Goal: Check status: Check status

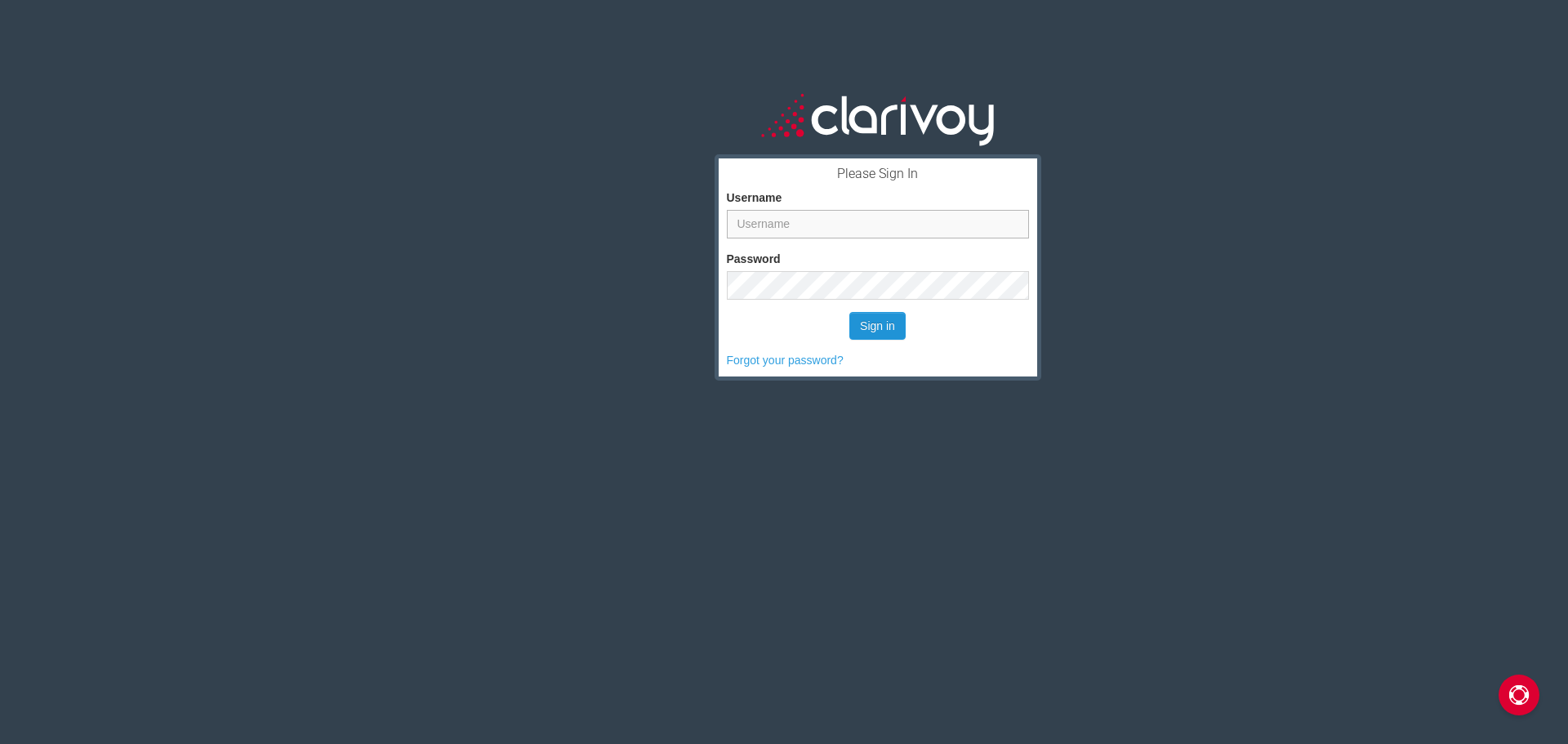
type input "jacqueline_olson@jenkinscars.com"
click at [866, 320] on button "Sign in" at bounding box center [877, 325] width 56 height 28
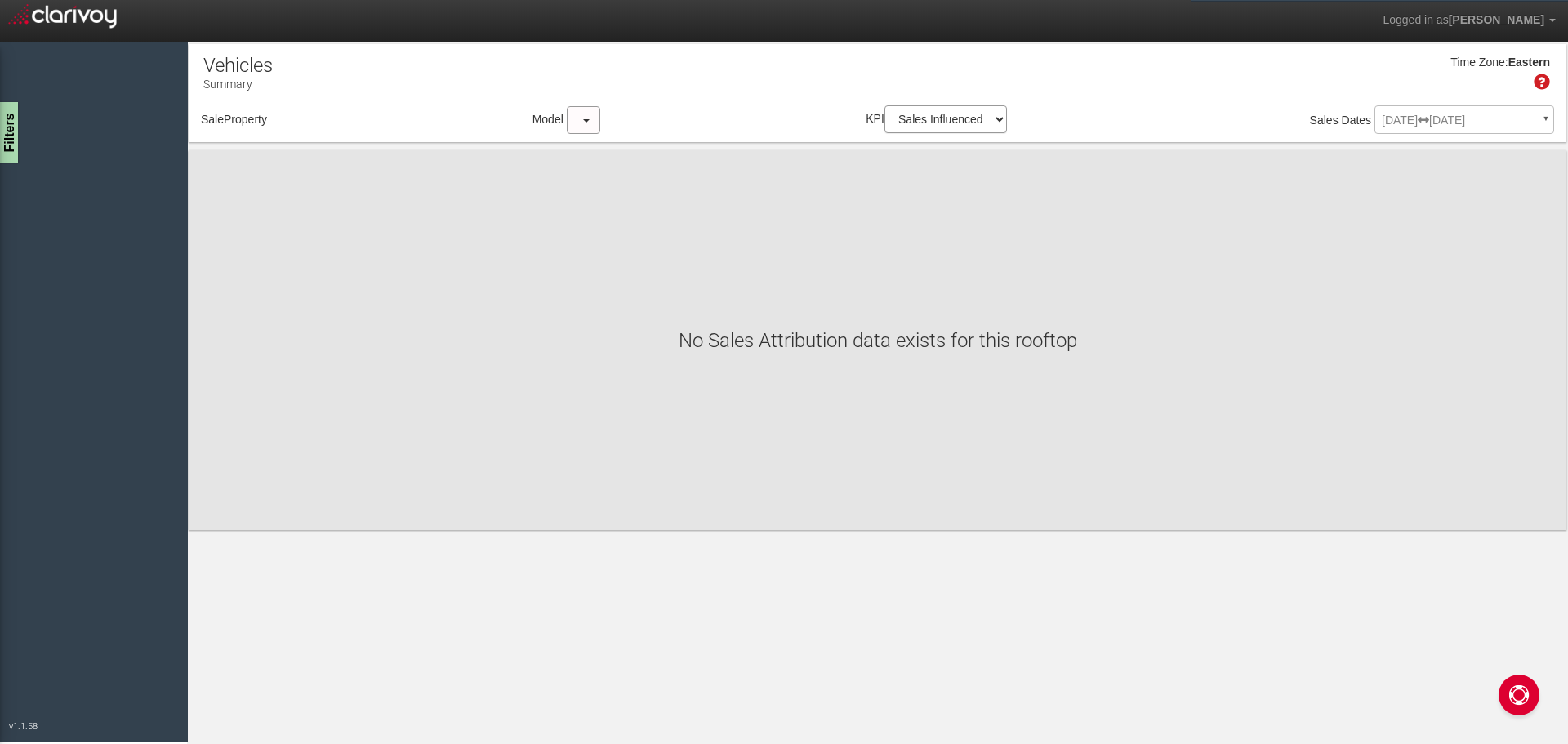
select select "object:38"
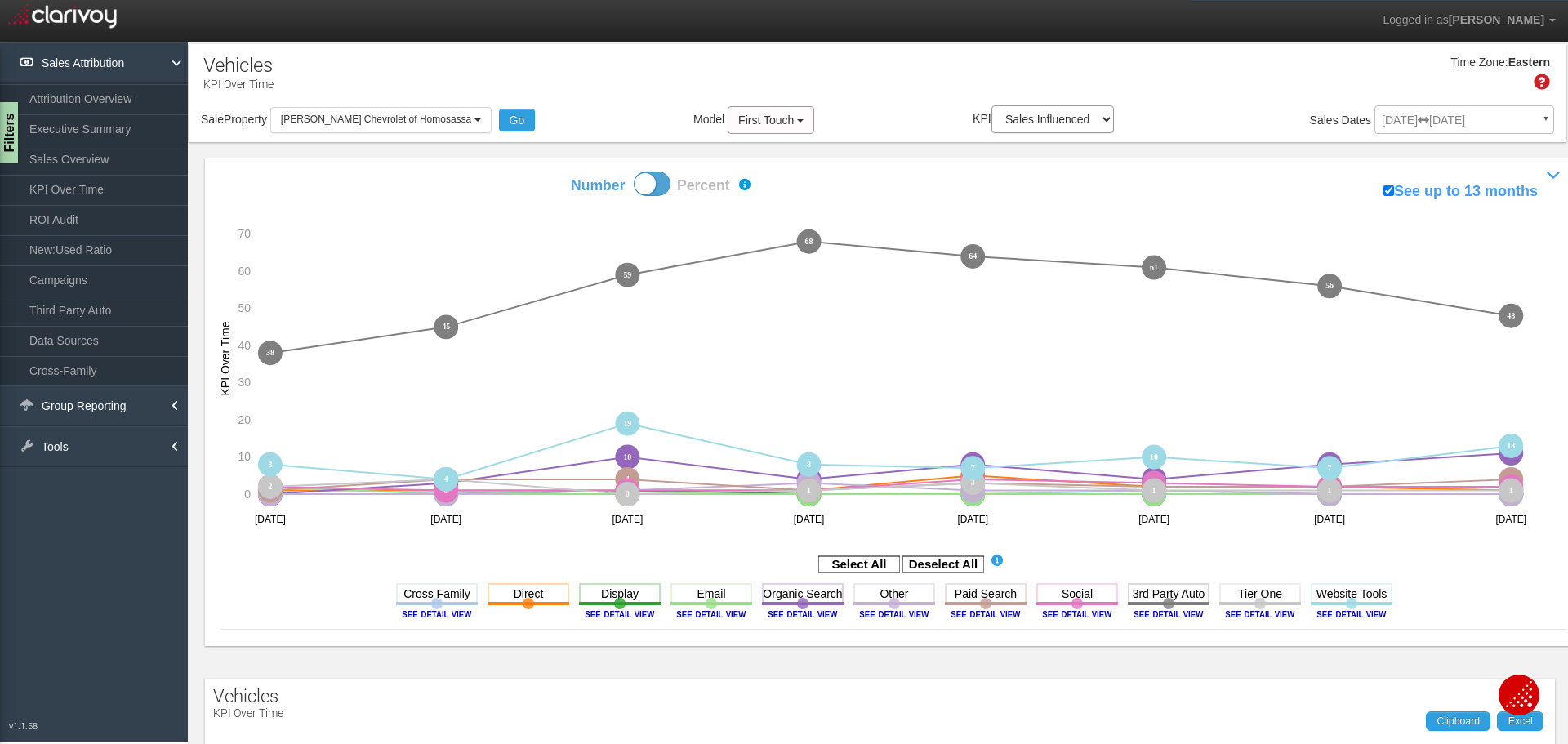
click at [1531, 116] on div "[DATE] [DATE] ▼ Comparing to: mm/dd/yyyy - mm/dd/yyyy Date Range: Custom [DATE]…" at bounding box center [1464, 123] width 179 height 29
click at [1441, 118] on div "[DATE] [DATE] ▼ Comparing to: mm/dd/yyyy - mm/dd/yyyy Date Range: Custom [DATE]…" at bounding box center [1464, 123] width 179 height 29
click at [41, 183] on link "KPI Over Time" at bounding box center [93, 189] width 188 height 30
click at [95, 183] on link "KPI Over Time" at bounding box center [93, 189] width 188 height 30
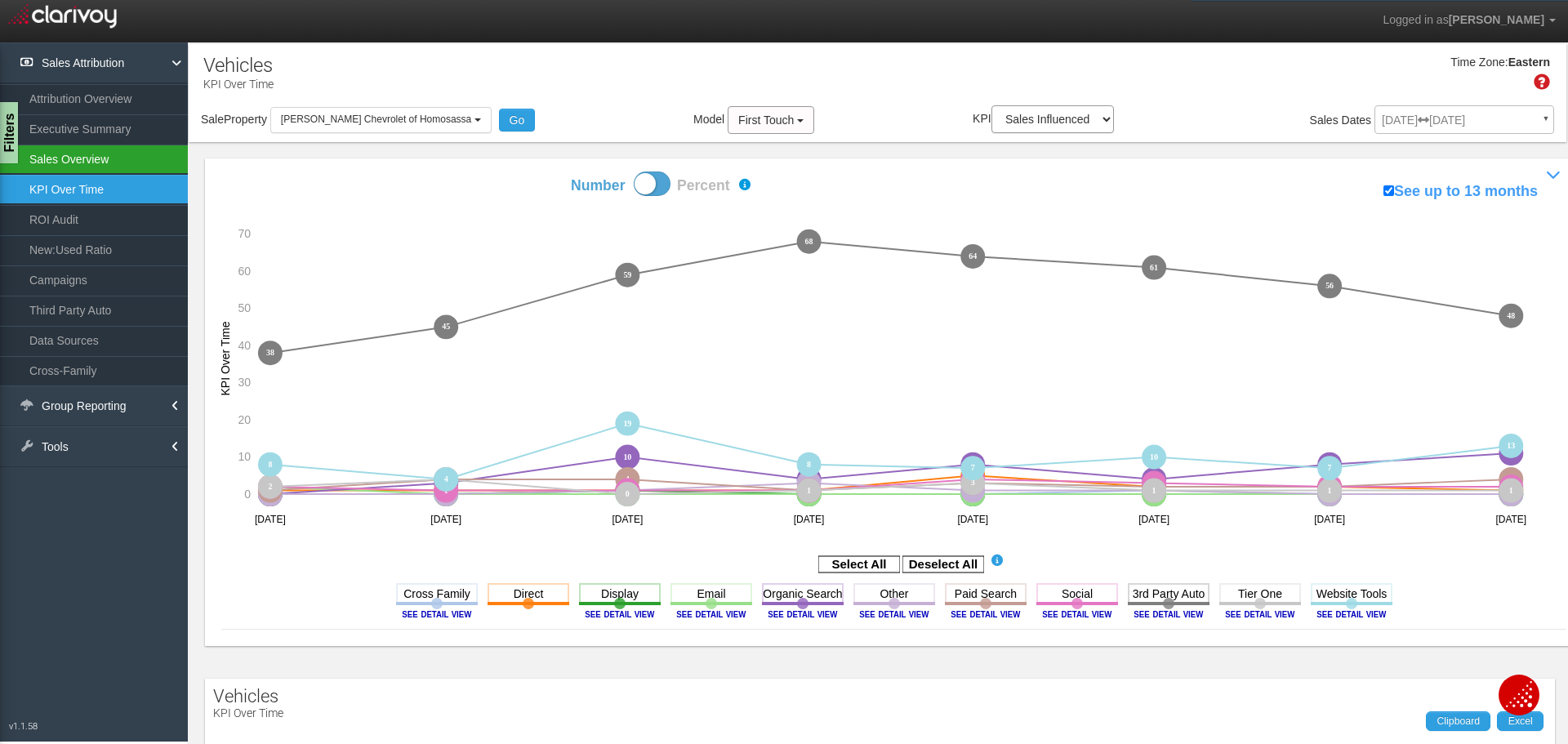
click at [89, 156] on link "Sales Overview" at bounding box center [93, 159] width 188 height 30
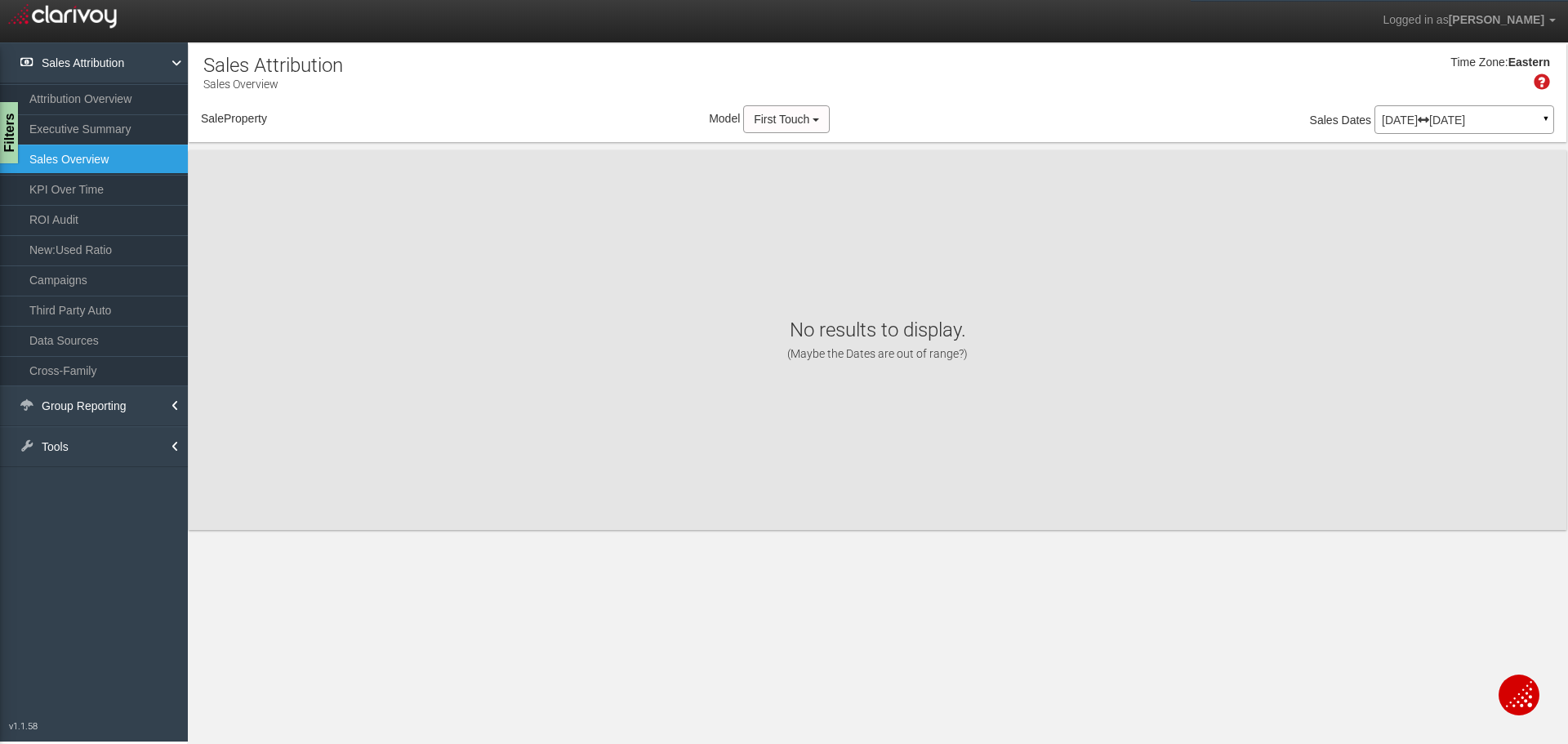
select select "object:299"
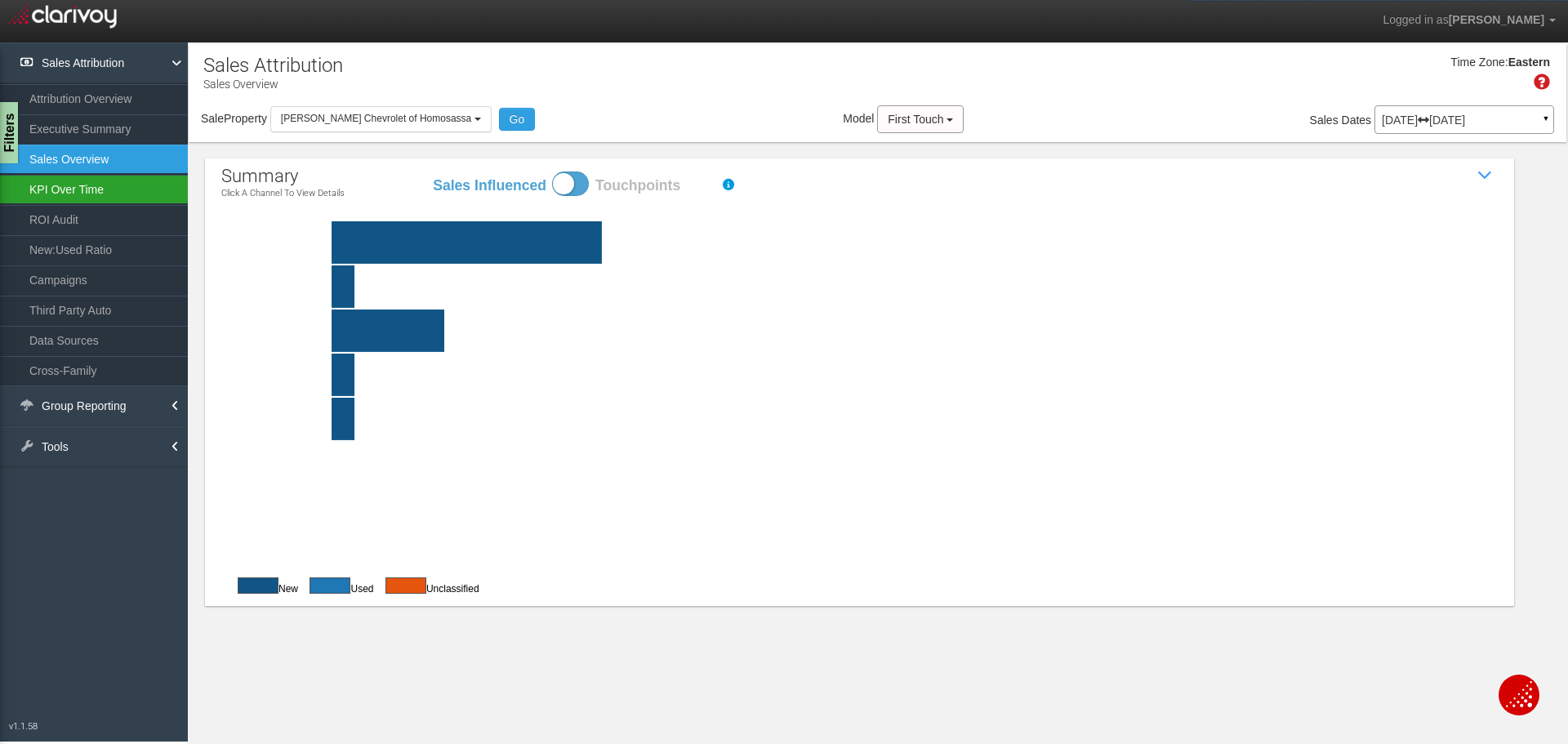
click at [74, 184] on link "KPI Over Time" at bounding box center [93, 189] width 188 height 30
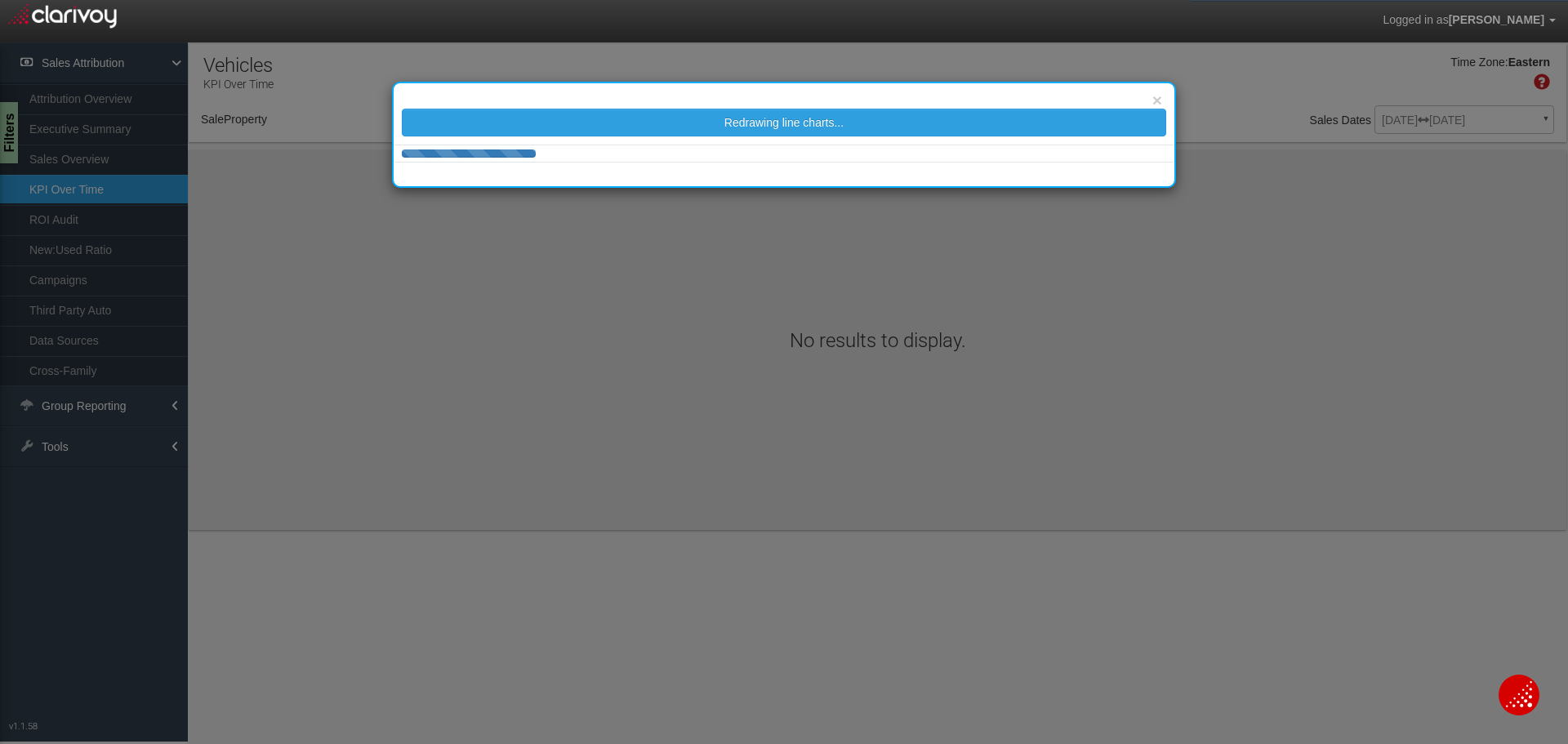
select select "object:356"
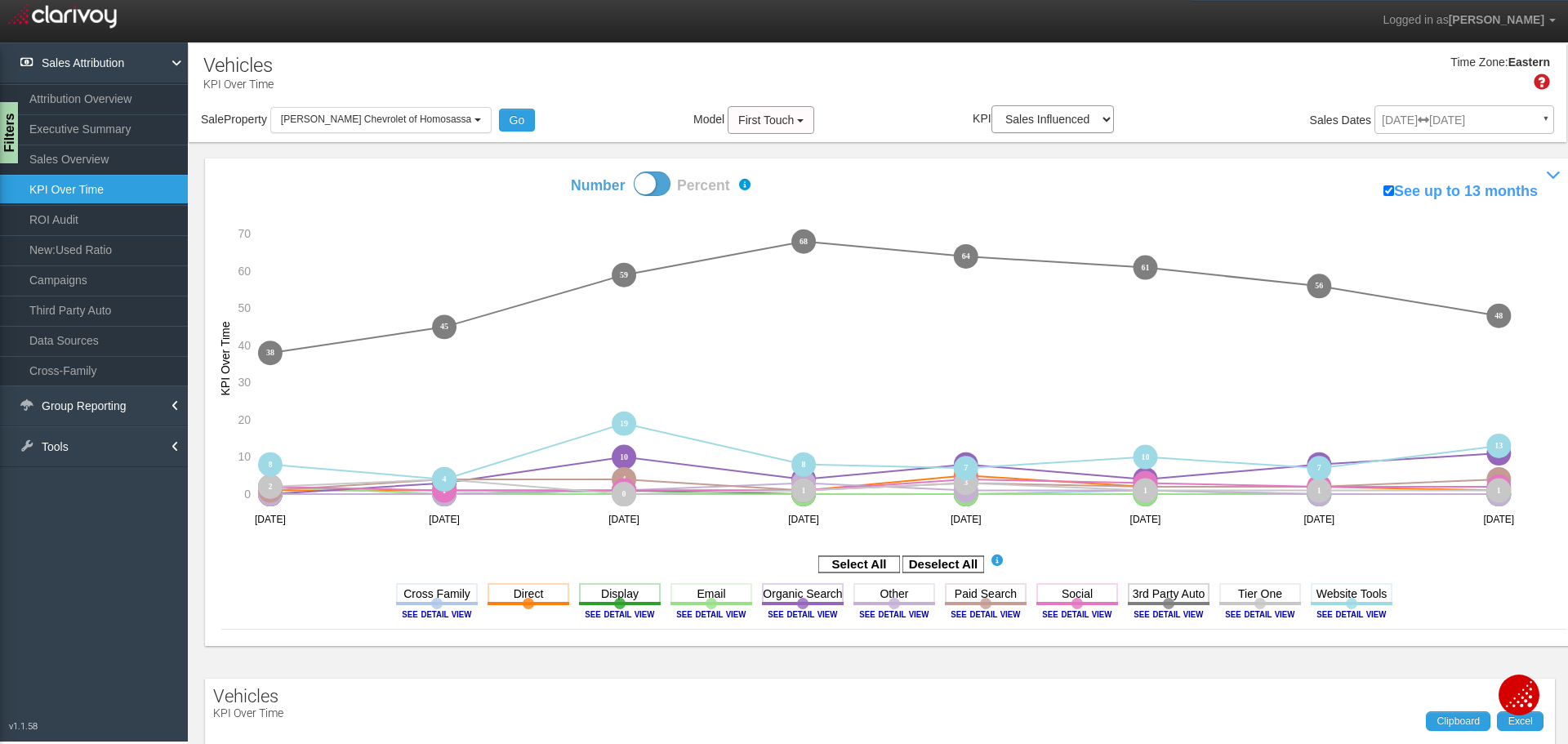
click at [1535, 116] on div "[DATE] [DATE] ▼ Comparing to: mm/dd/yyyy - mm/dd/yyyy Date Range: Custom [DATE]…" at bounding box center [1464, 123] width 179 height 29
click at [1533, 75] on icon at bounding box center [1541, 82] width 16 height 16
click at [93, 93] on link "Attribution Overview" at bounding box center [93, 99] width 188 height 30
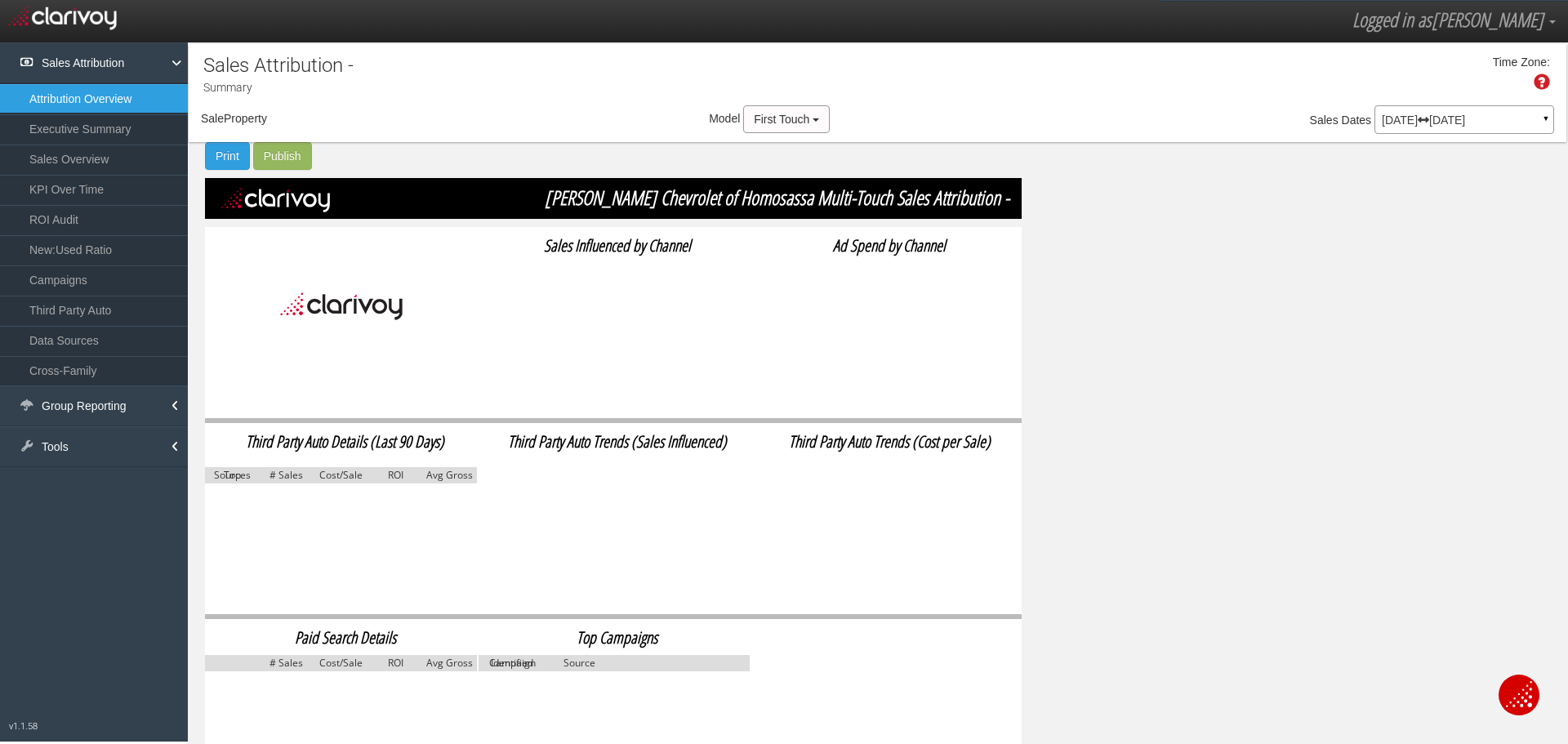
select select "object:492"
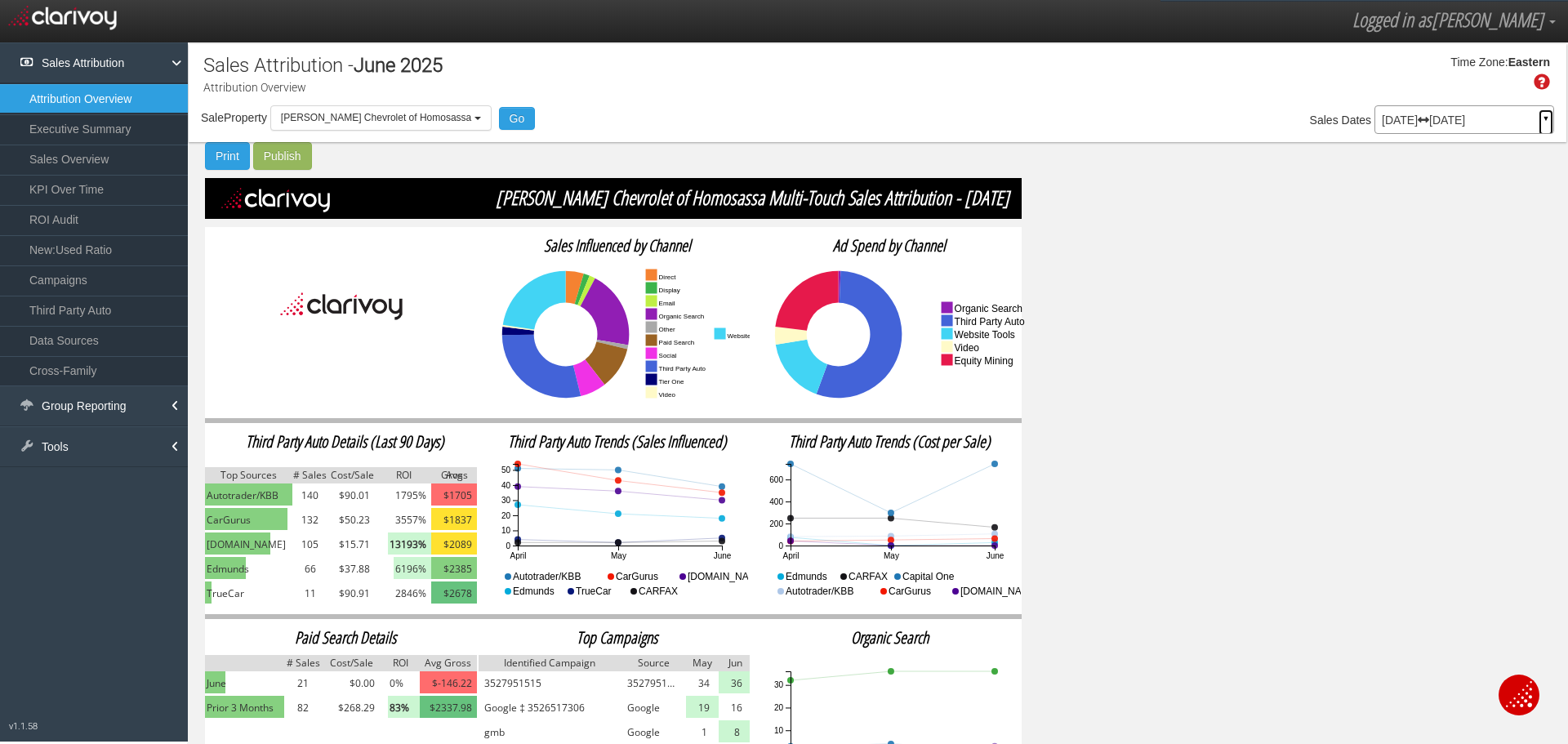
click at [1538, 115] on link "▼" at bounding box center [1545, 122] width 14 height 26
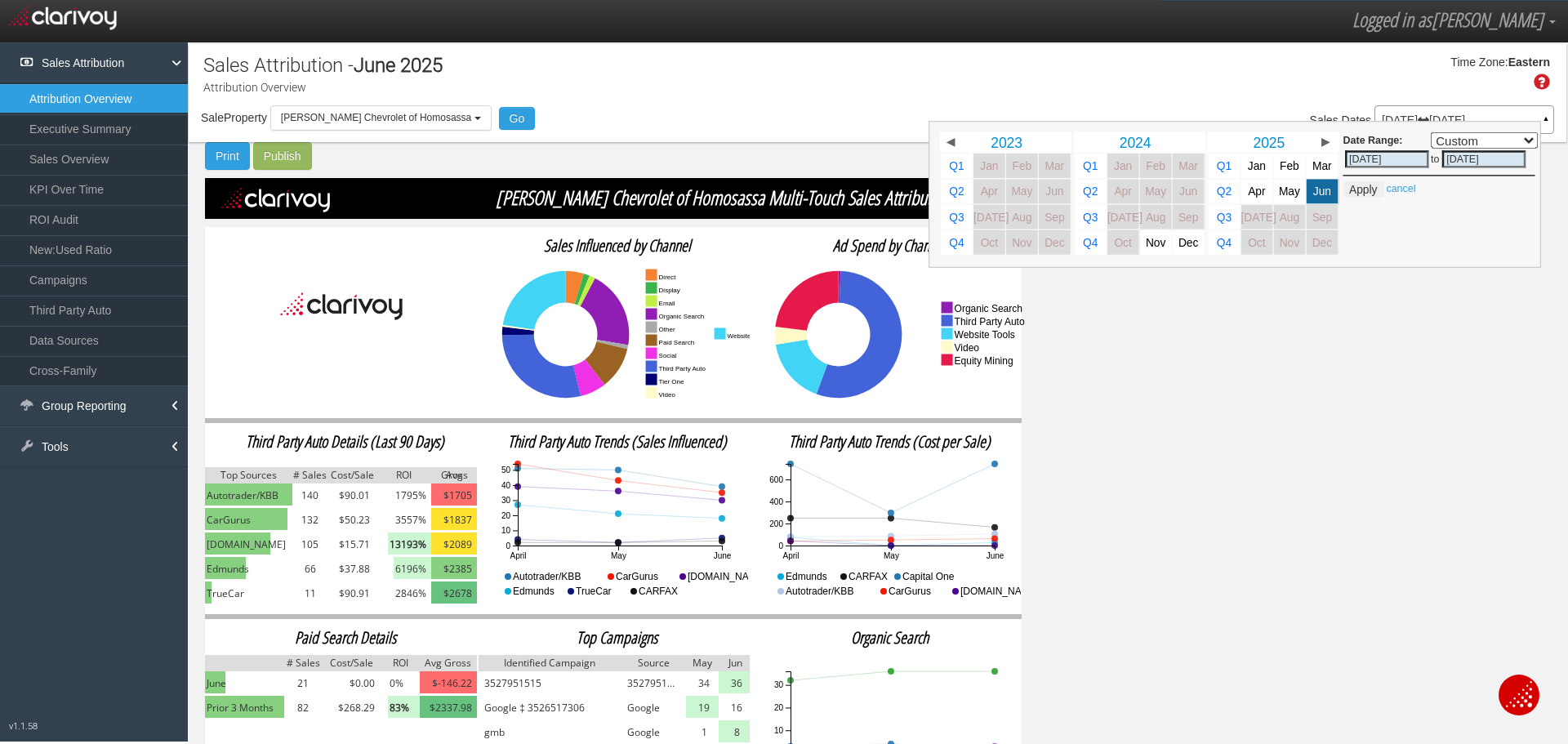
click at [1395, 158] on input "[DATE]" at bounding box center [1386, 159] width 84 height 17
click at [1321, 138] on span "▶" at bounding box center [1325, 142] width 8 height 11
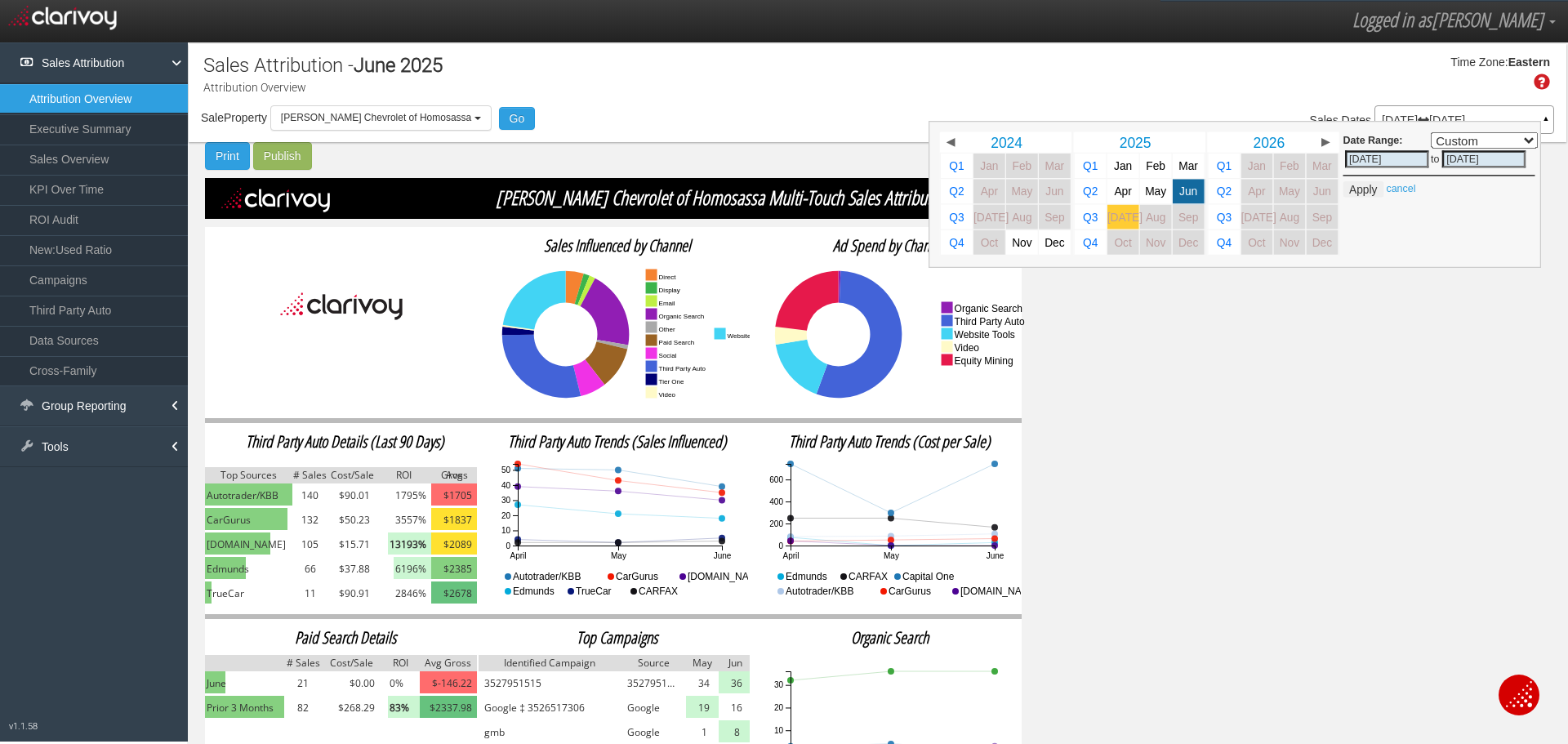
click at [1108, 211] on span "[DATE]" at bounding box center [1124, 217] width 35 height 12
select select ","
type input "[DATE]"
click at [1347, 184] on button "Apply" at bounding box center [1362, 189] width 40 height 16
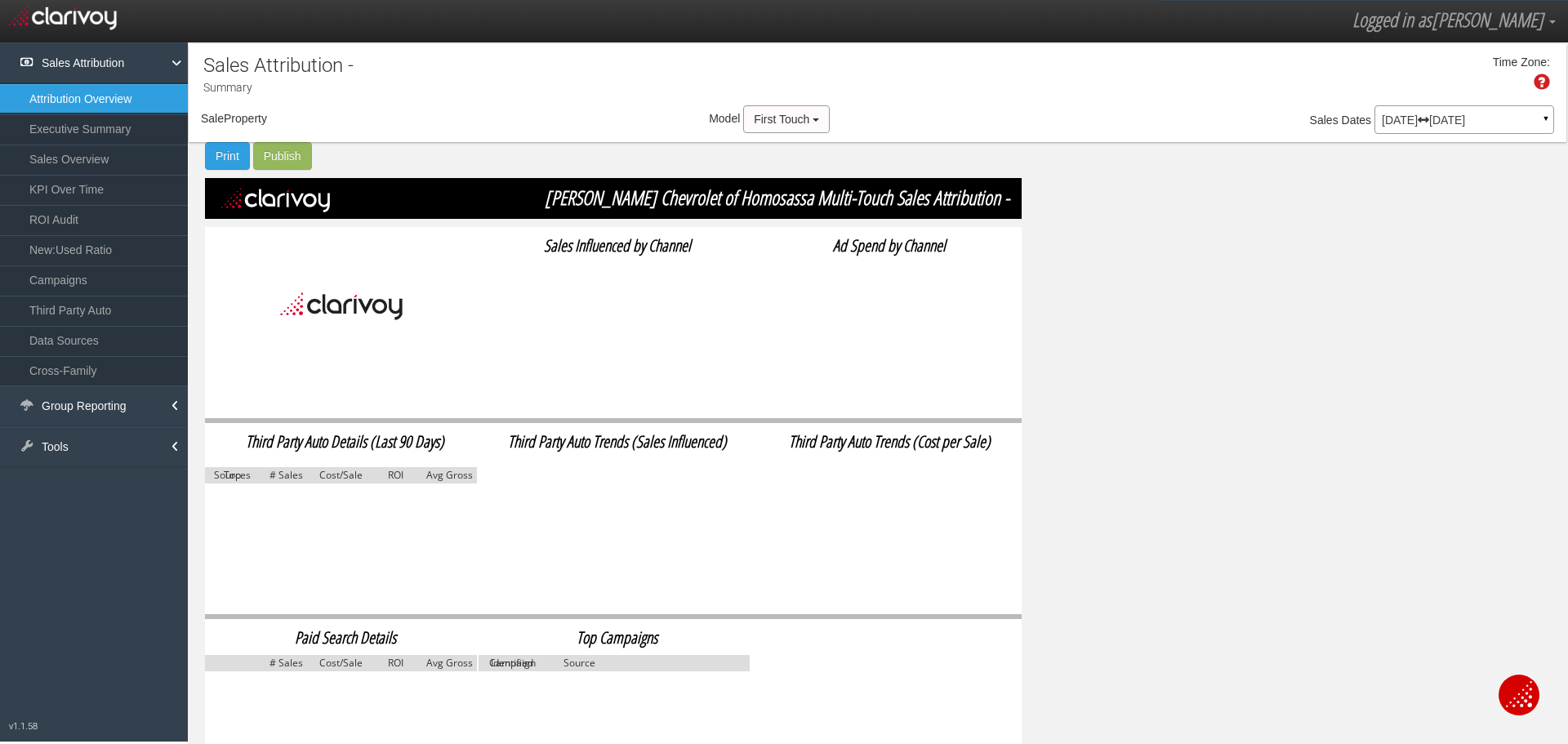
select select "object:548"
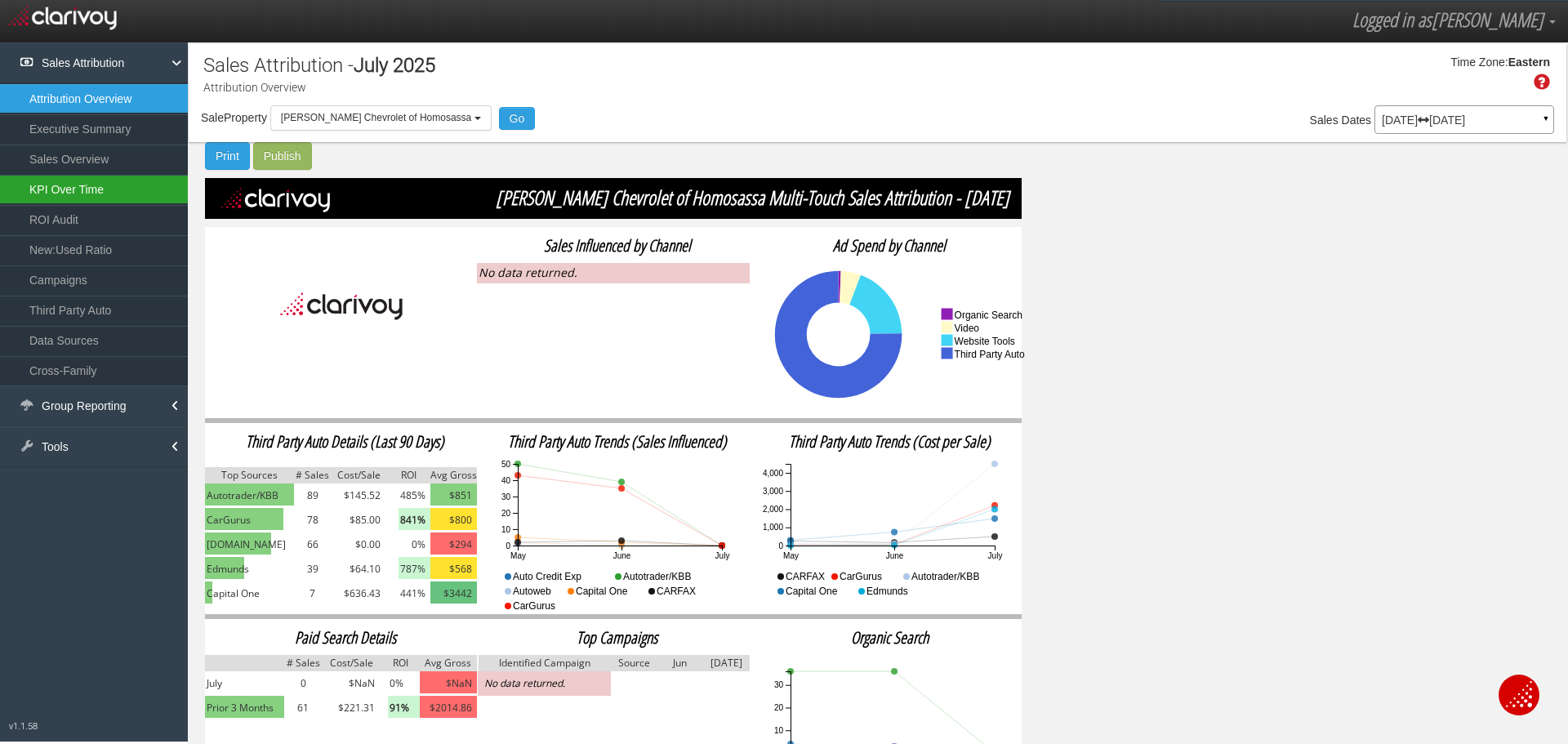
click at [54, 186] on link "KPI Over Time" at bounding box center [93, 189] width 188 height 30
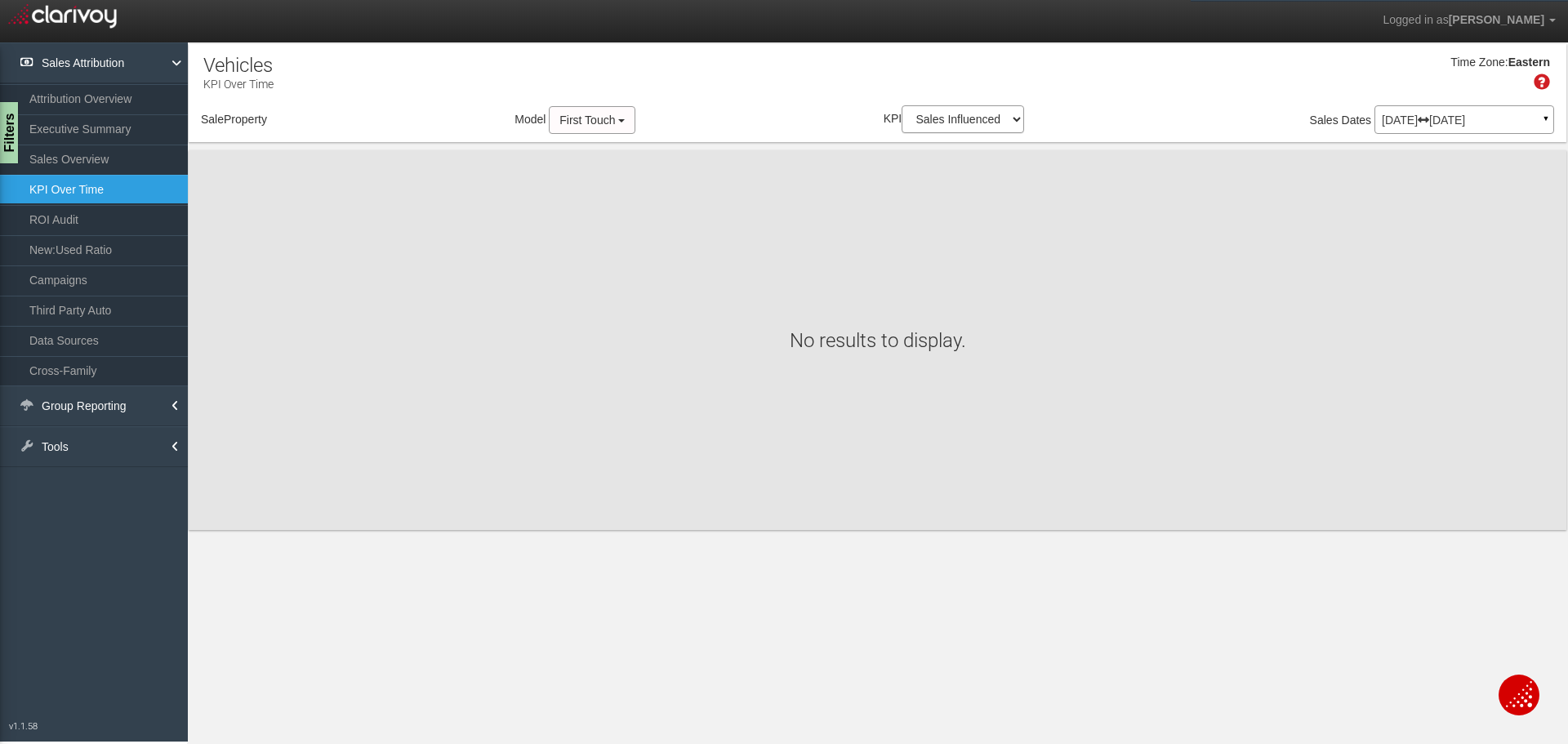
select select "object:611"
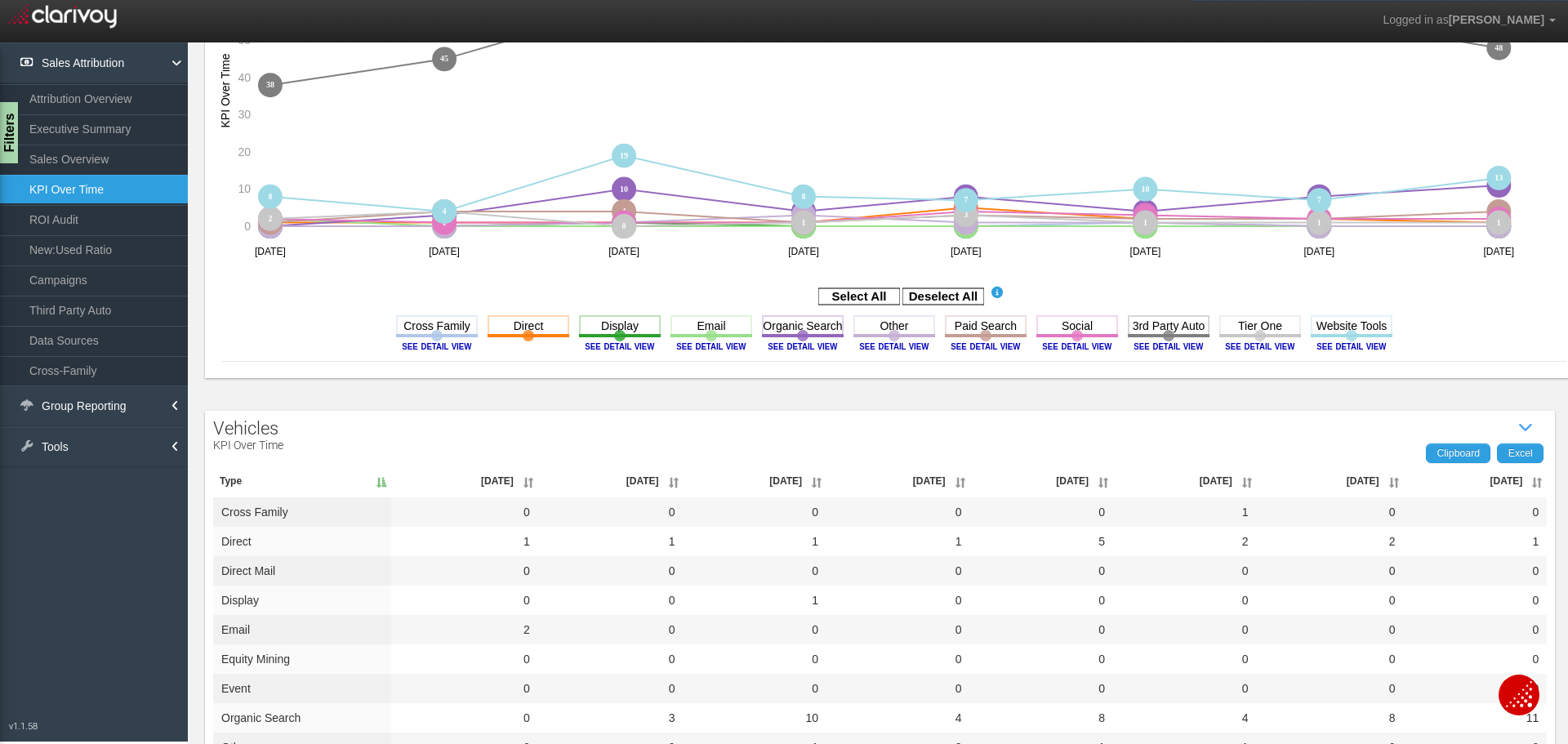
scroll to position [91, 0]
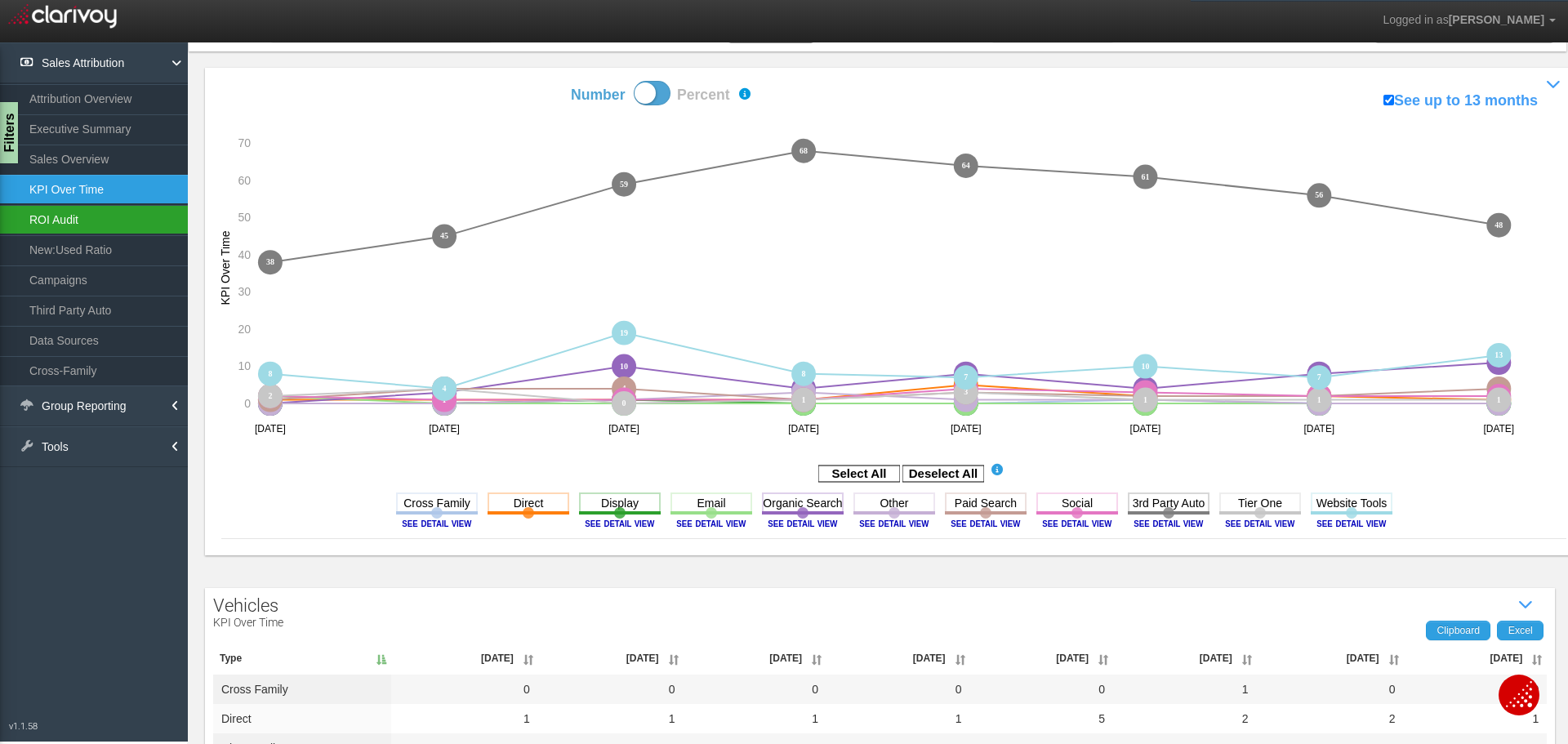
click at [53, 217] on link "ROI Audit" at bounding box center [93, 219] width 188 height 30
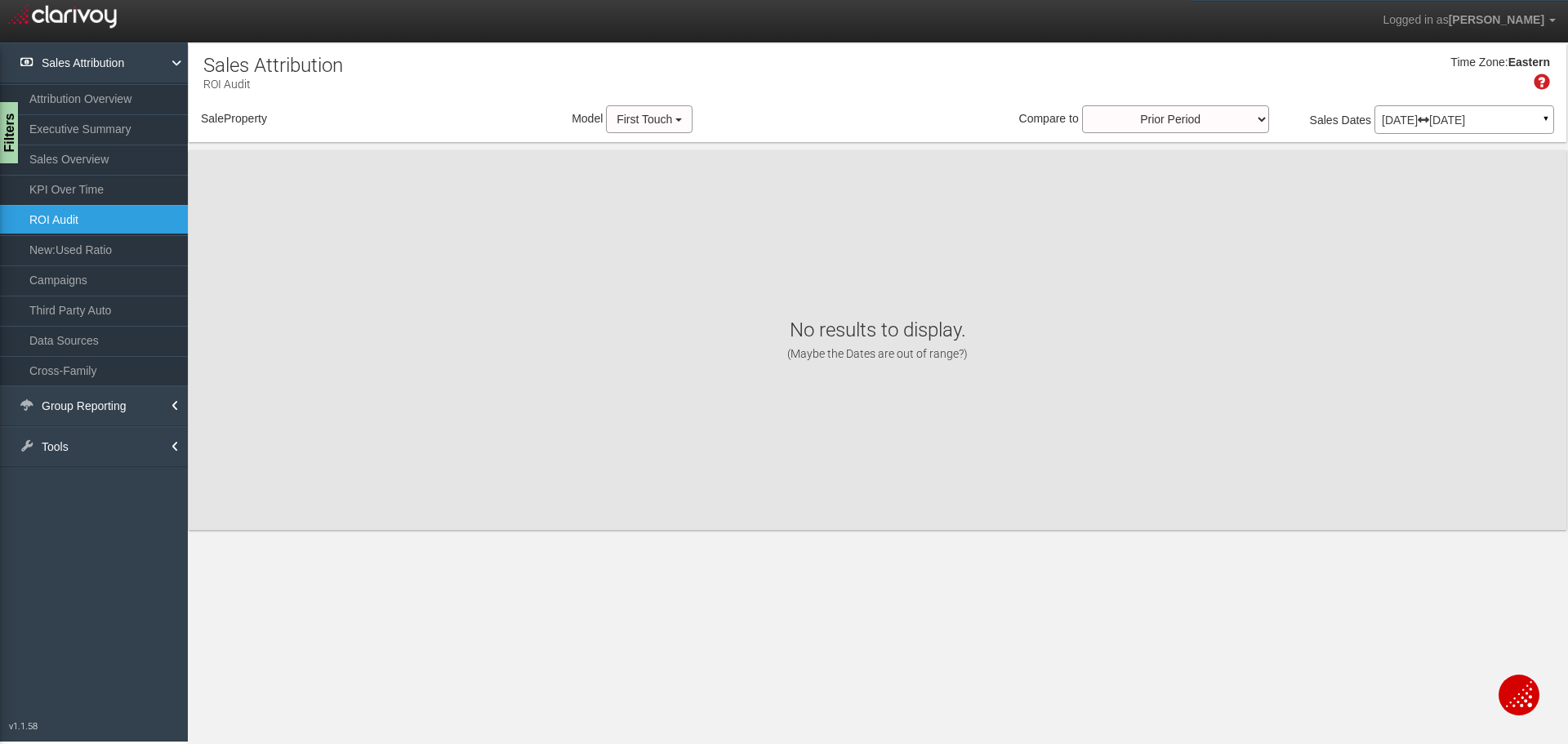
select select "object:755"
